Goal: Task Accomplishment & Management: Complete application form

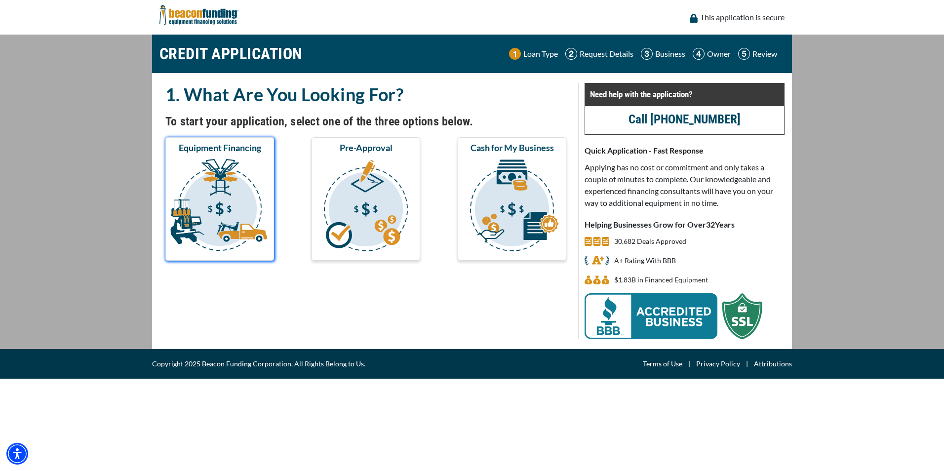
click at [207, 201] on img "submit" at bounding box center [219, 206] width 105 height 99
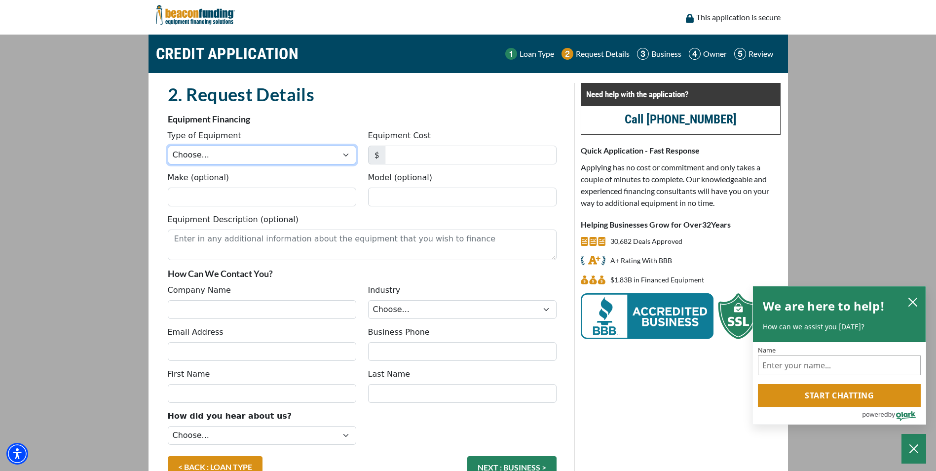
click at [329, 160] on select "Choose... Backhoe Boom/Bucket Truck Chipper Commercial Mower Crane DTG/DTF Prin…" at bounding box center [262, 155] width 189 height 19
select select "1"
click at [168, 146] on select "Choose... Backhoe Boom/Bucket Truck Chipper Commercial Mower Crane DTG/DTF Prin…" at bounding box center [262, 155] width 189 height 19
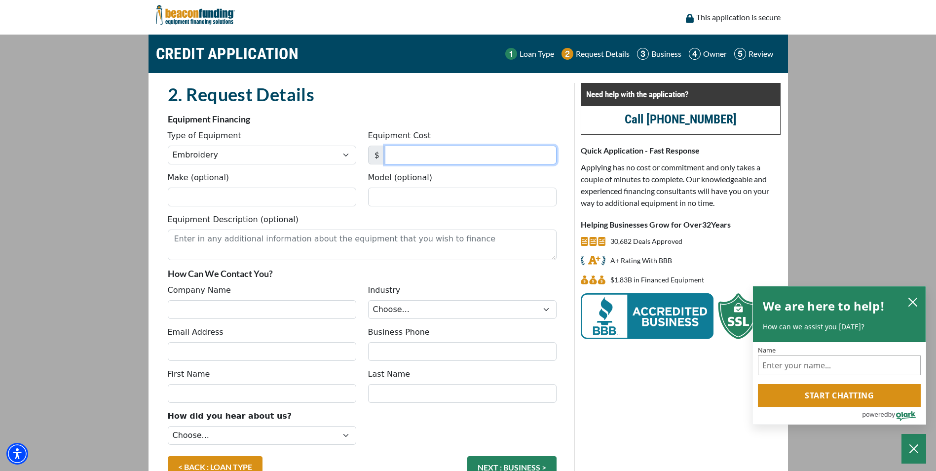
click at [544, 159] on input "Equipment Cost" at bounding box center [471, 155] width 172 height 19
drag, startPoint x: 425, startPoint y: 153, endPoint x: 376, endPoint y: 153, distance: 49.9
click at [376, 153] on div "$ 20,000" at bounding box center [462, 155] width 189 height 19
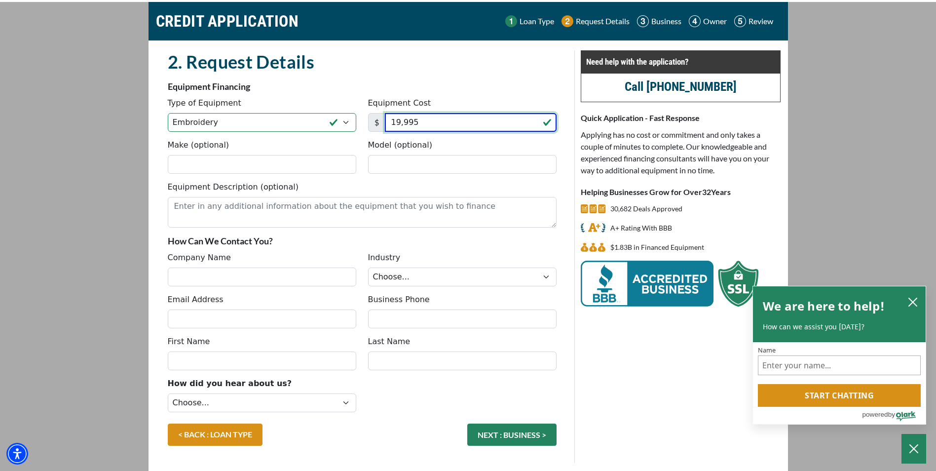
scroll to position [49, 0]
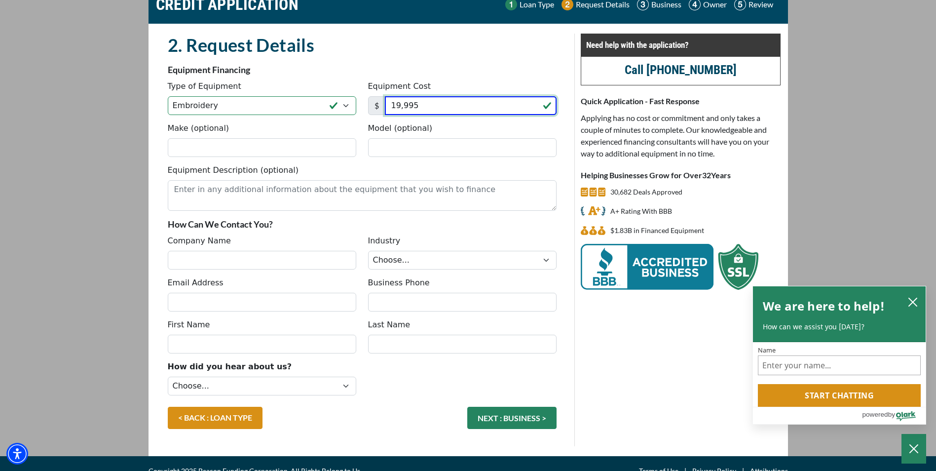
type input "19,995"
click at [288, 263] on input "Company Name" at bounding box center [262, 260] width 189 height 19
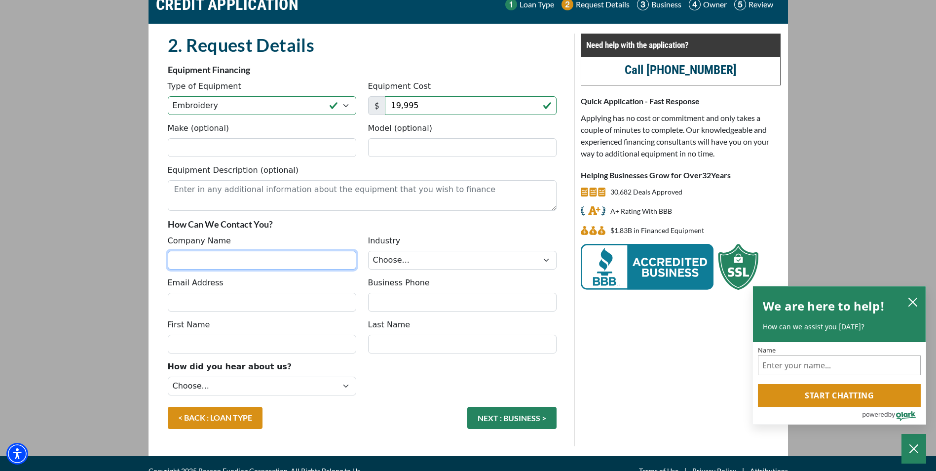
type input "superior embroidery graphic tees & signs"
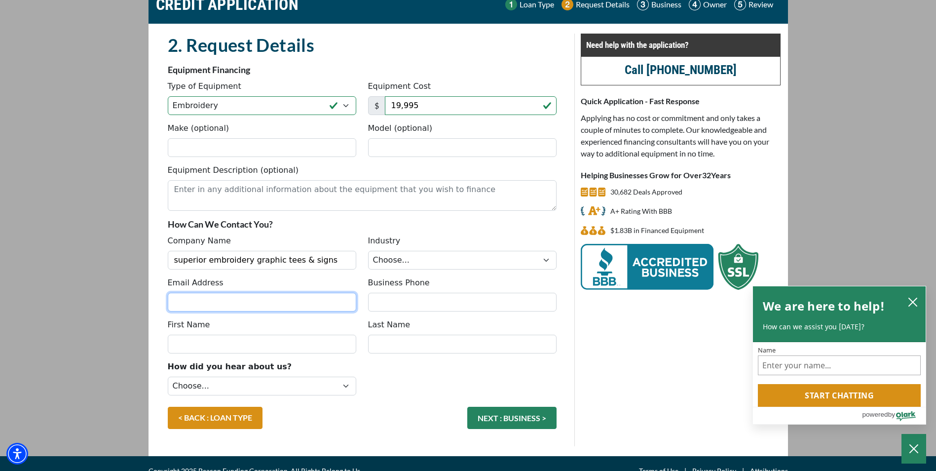
type input "[EMAIL_ADDRESS][DOMAIN_NAME]"
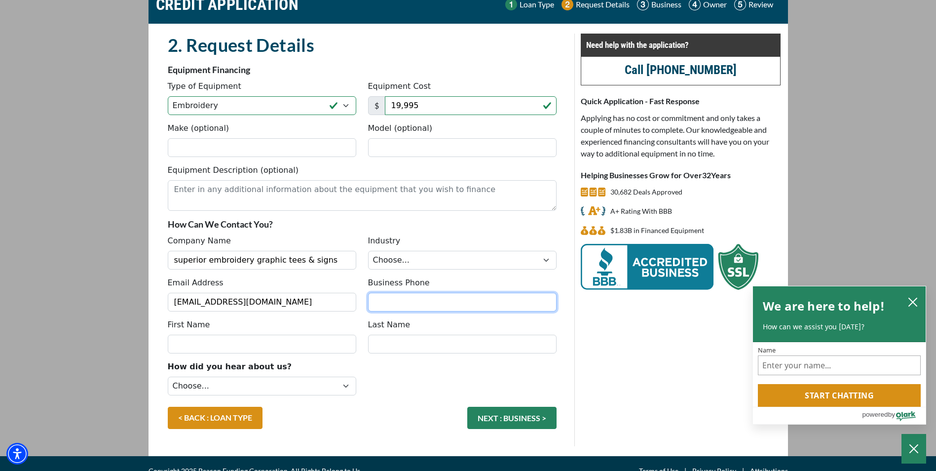
type input "5045121454"
type input "Chase"
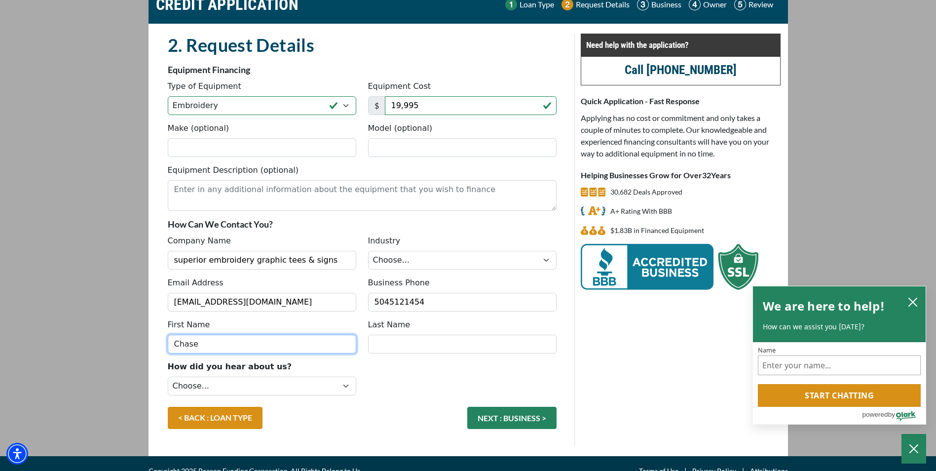
type input "[PERSON_NAME]"
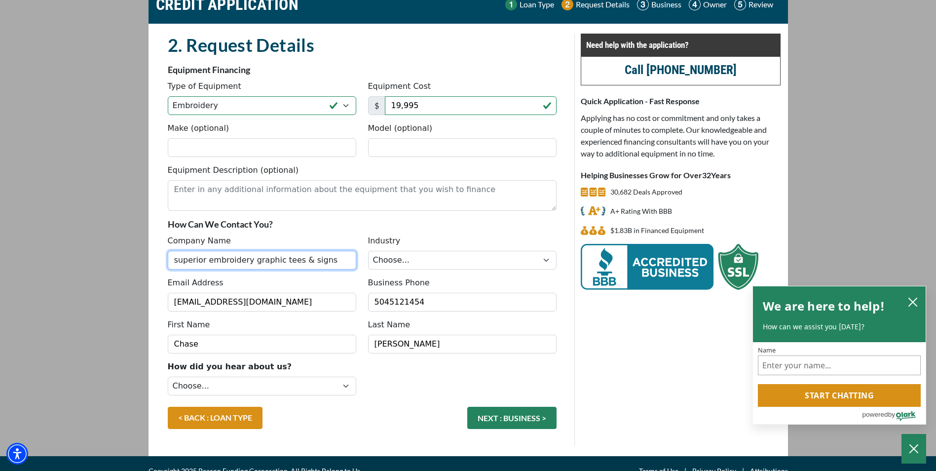
type input "[PHONE_NUMBER]"
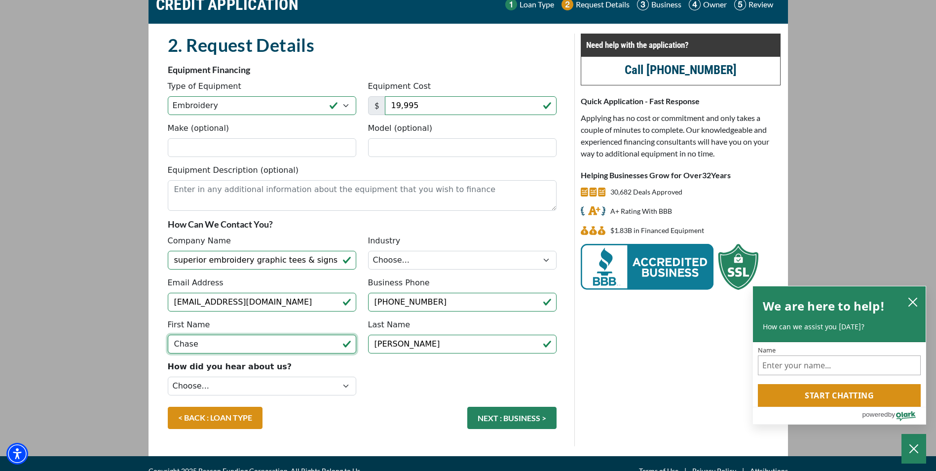
drag, startPoint x: 253, startPoint y: 341, endPoint x: 141, endPoint y: 343, distance: 112.6
click at [141, 343] on main "CREDIT APPLICATION Loan Type Request Details Business Owner Review" at bounding box center [468, 220] width 936 height 471
type input "[PERSON_NAME]"
click at [388, 408] on div "< BACK : LOAN TYPE NEXT : BUSINESS >" at bounding box center [362, 423] width 401 height 32
click at [525, 421] on button "NEXT : BUSINESS >" at bounding box center [511, 418] width 89 height 22
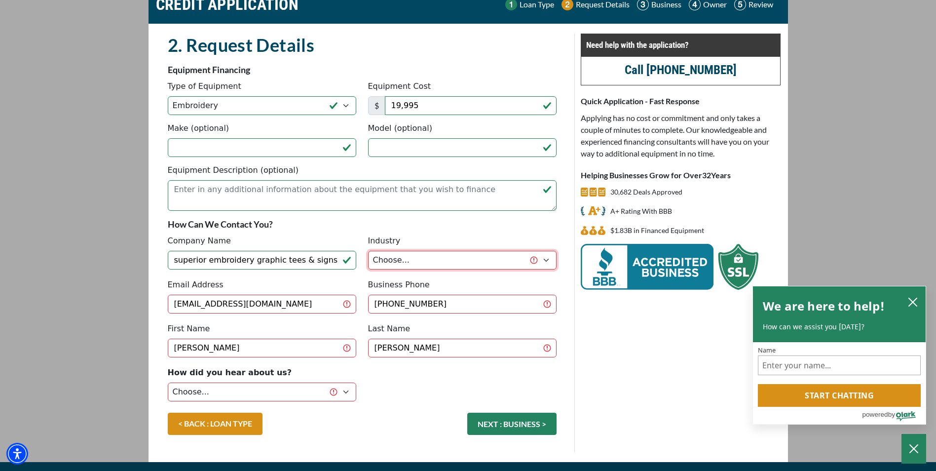
click at [546, 264] on select "Choose... Towing Landscape/Hardscape Decorated Apparel Septic Light Constructio…" at bounding box center [462, 260] width 189 height 19
select select "3"
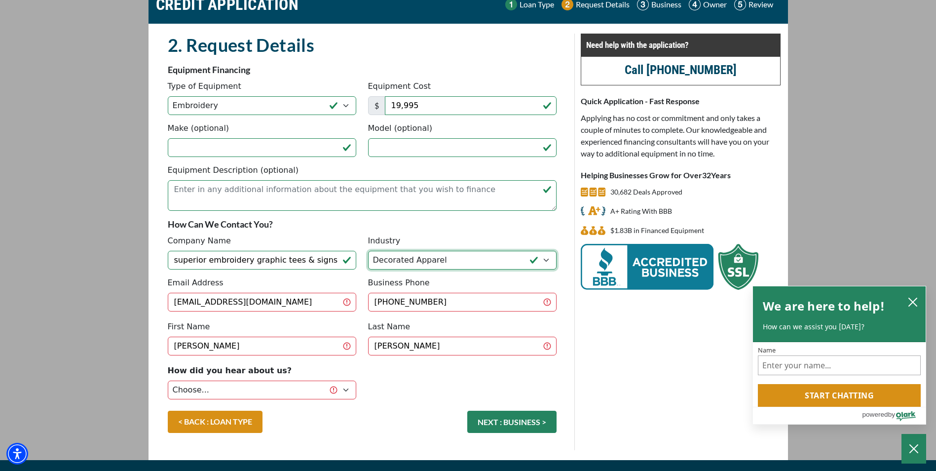
click at [368, 251] on select "Choose... Towing Landscape/Hardscape Decorated Apparel Septic Light Constructio…" at bounding box center [462, 260] width 189 height 19
